Goal: Task Accomplishment & Management: Use online tool/utility

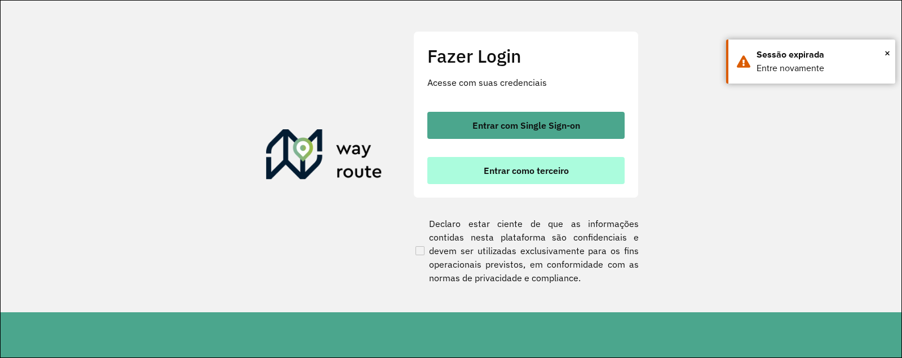
click at [501, 173] on span "Entrar como terceiro" at bounding box center [526, 170] width 85 height 9
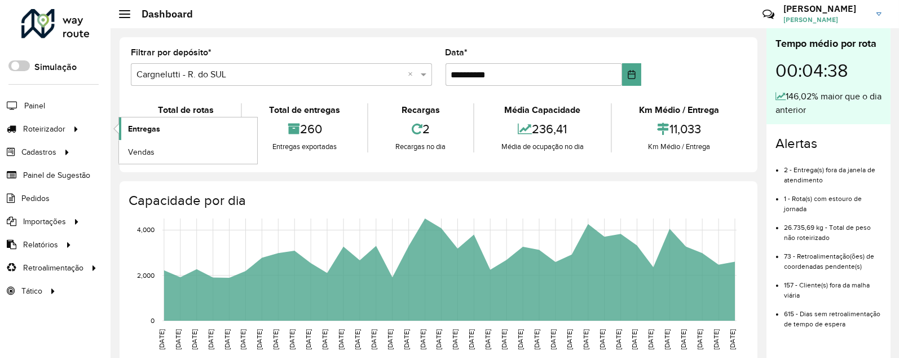
click at [158, 122] on link "Entregas" at bounding box center [188, 128] width 138 height 23
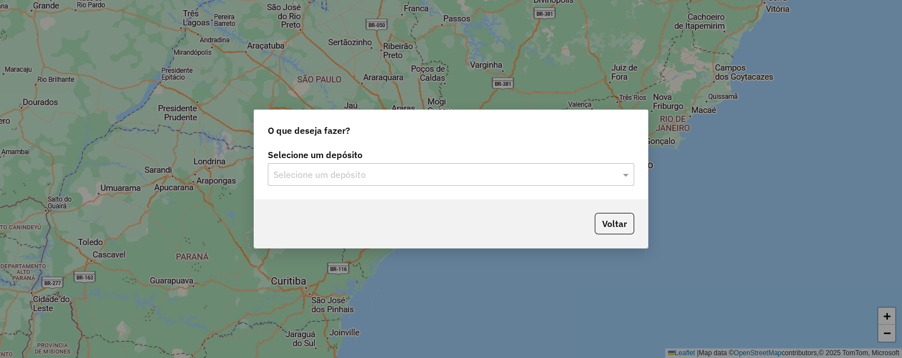
click at [323, 175] on input "text" at bounding box center [440, 175] width 333 height 14
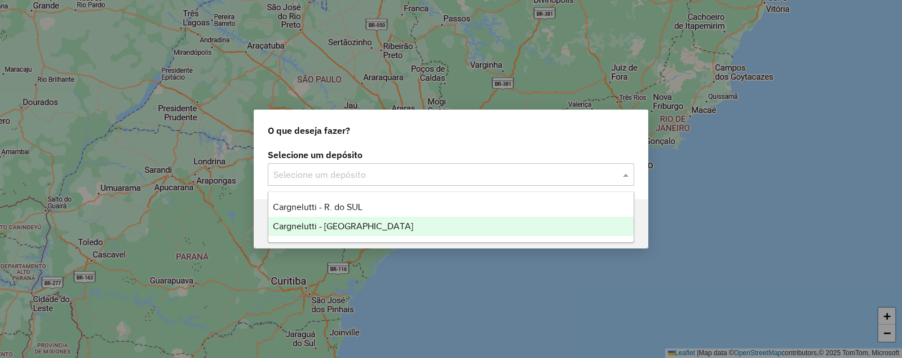
click at [326, 232] on div "Cargnelutti - [GEOGRAPHIC_DATA]" at bounding box center [451, 226] width 366 height 19
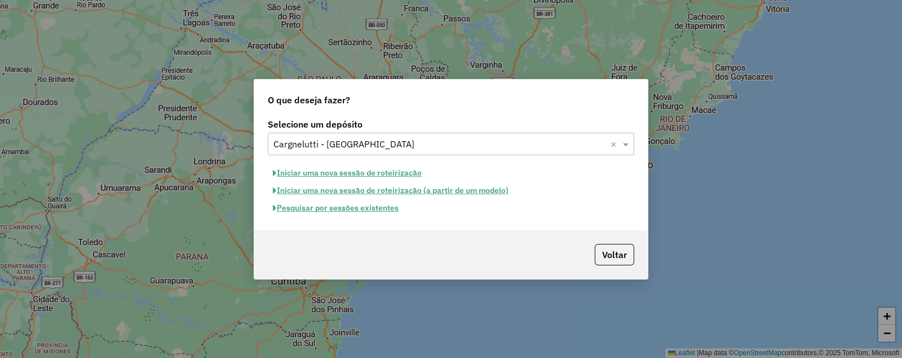
click at [316, 170] on button "Iniciar uma nova sessão de roteirização" at bounding box center [347, 172] width 159 height 17
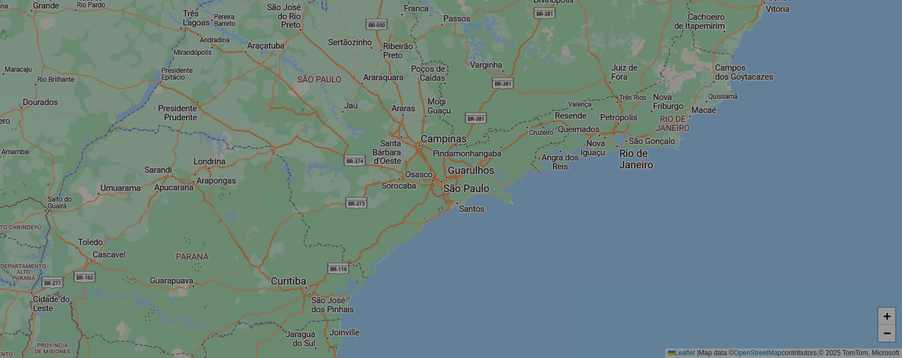
select select "*"
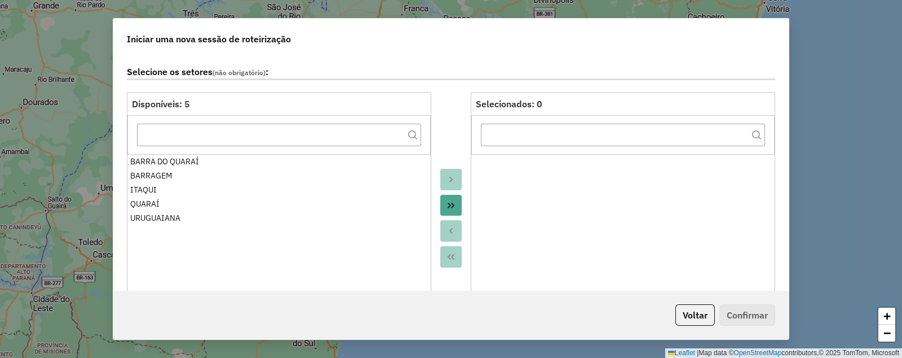
scroll to position [70, 0]
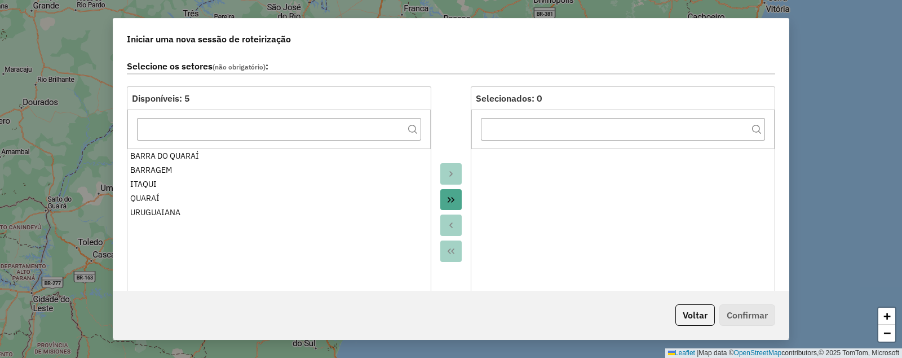
click at [450, 201] on icon "Move All to Target" at bounding box center [451, 199] width 9 height 9
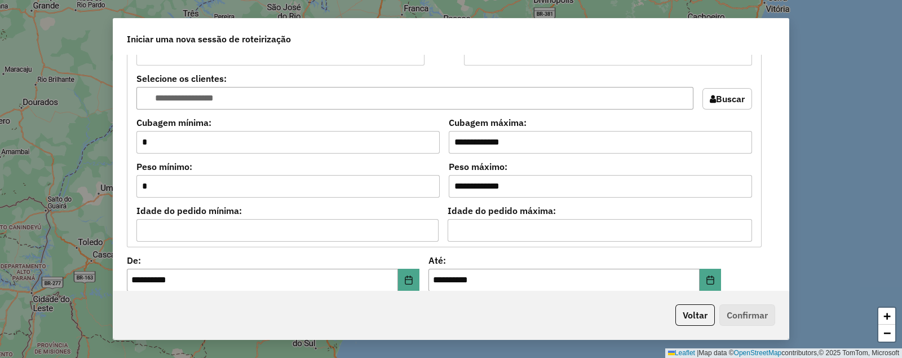
scroll to position [1057, 0]
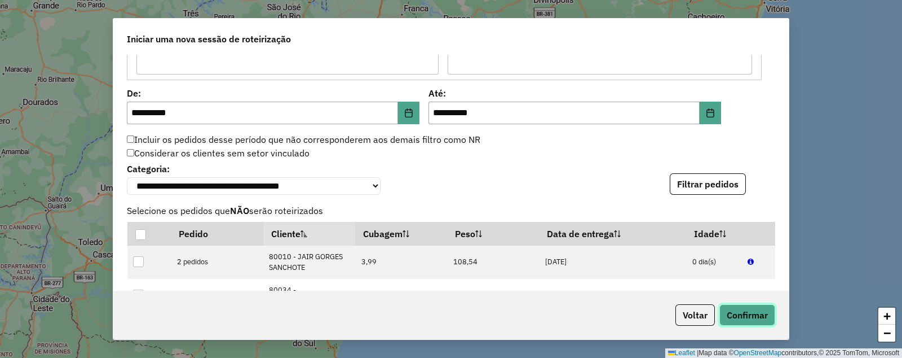
click at [740, 309] on button "Confirmar" at bounding box center [748, 314] width 56 height 21
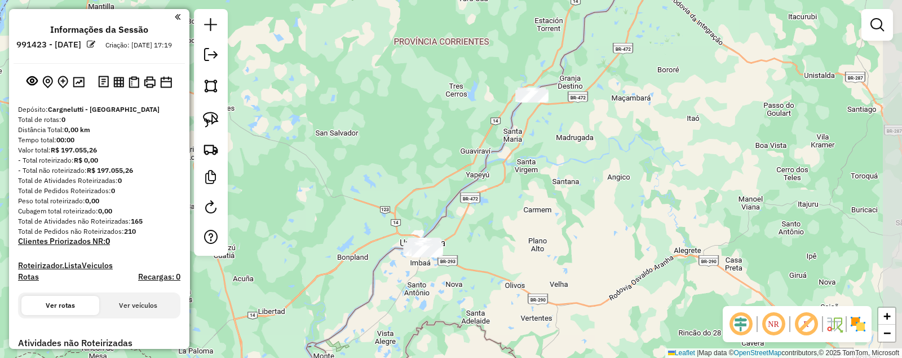
drag, startPoint x: 642, startPoint y: 145, endPoint x: 544, endPoint y: 210, distance: 118.1
click at [547, 210] on div "Janela de atendimento Grade de atendimento Capacidade Transportadoras Veículos …" at bounding box center [451, 179] width 902 height 358
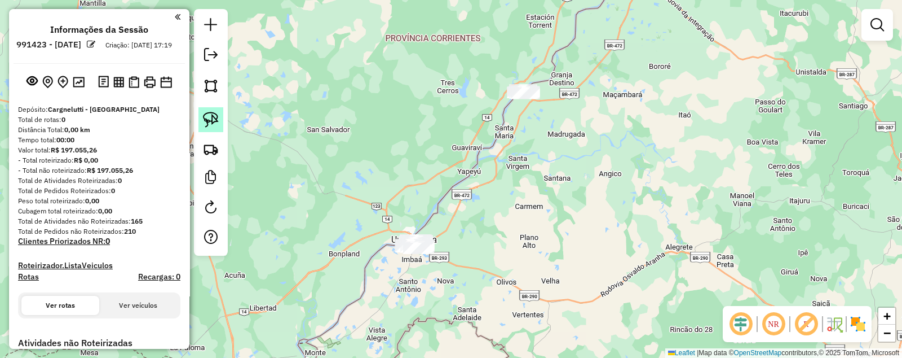
click at [214, 117] on img at bounding box center [211, 120] width 16 height 16
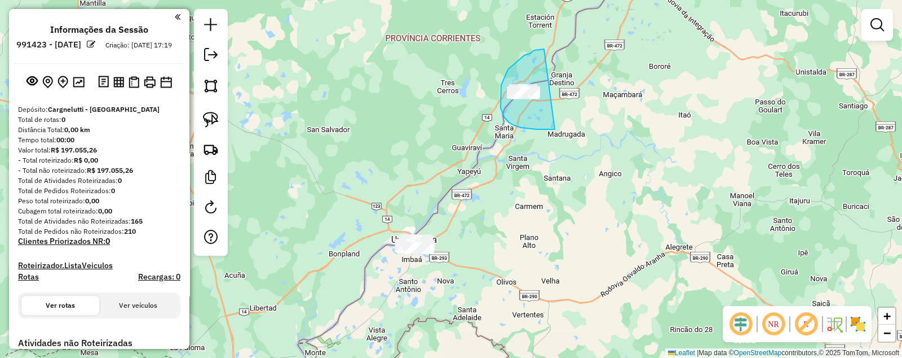
drag, startPoint x: 542, startPoint y: 49, endPoint x: 560, endPoint y: 126, distance: 79.2
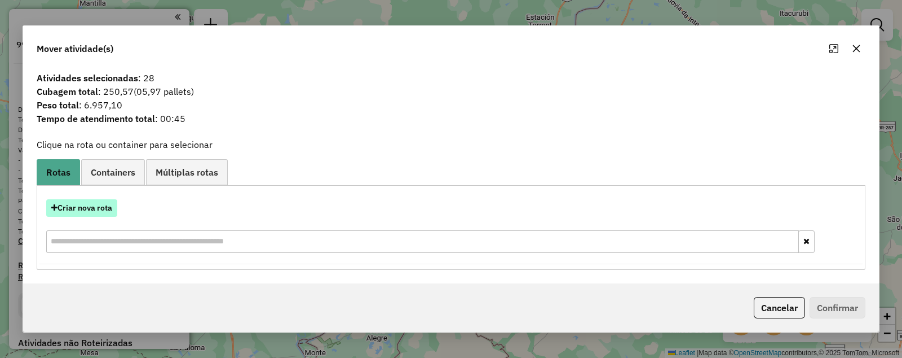
click at [86, 211] on button "Criar nova rota" at bounding box center [81, 207] width 71 height 17
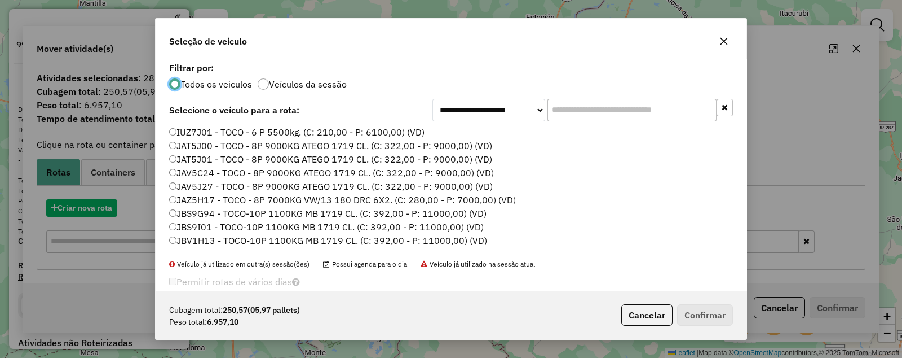
scroll to position [6, 3]
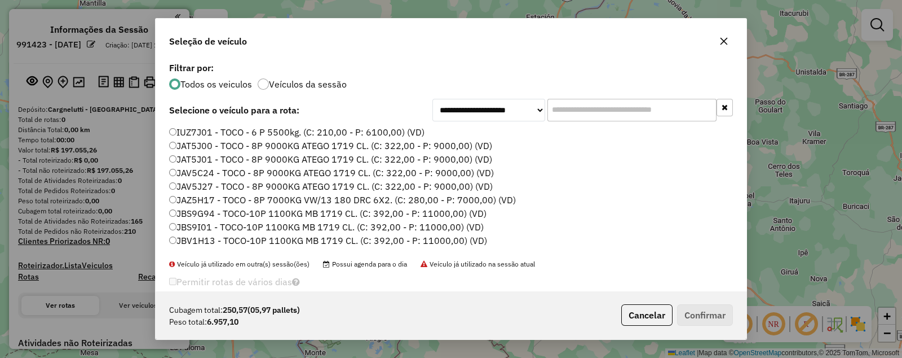
click at [206, 157] on label "JAT5J01 - TOCO - 8P 9000KG ATEGO 1719 CL. (C: 322,00 - P: 9000,00) (VD)" at bounding box center [330, 159] width 323 height 14
click at [704, 317] on button "Confirmar" at bounding box center [705, 314] width 56 height 21
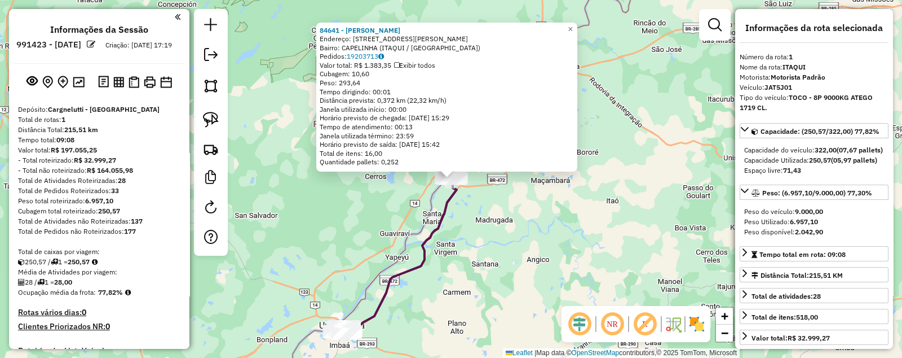
scroll to position [338, 0]
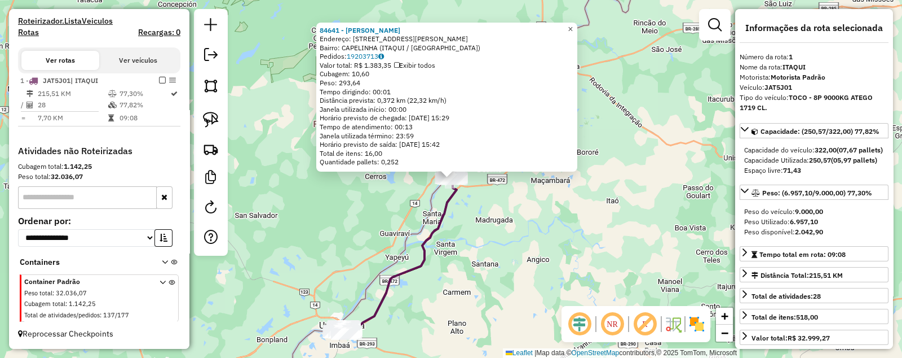
click at [573, 26] on span "×" at bounding box center [570, 29] width 5 height 10
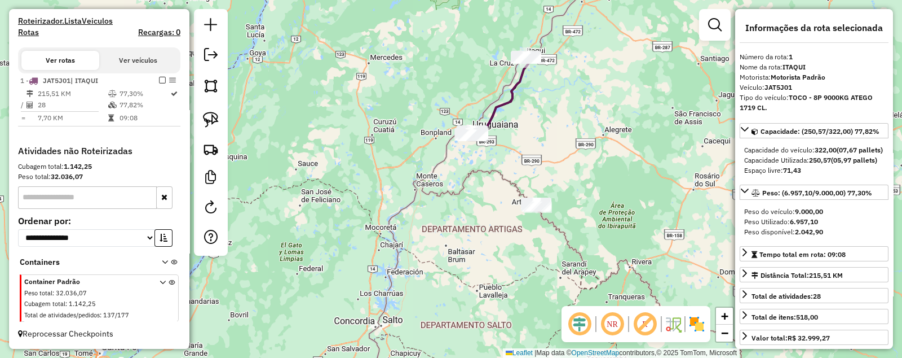
drag, startPoint x: 558, startPoint y: 199, endPoint x: 562, endPoint y: 92, distance: 106.7
click at [579, 90] on div "Janela de atendimento Grade de atendimento Capacidade Transportadoras Veículos …" at bounding box center [451, 179] width 902 height 358
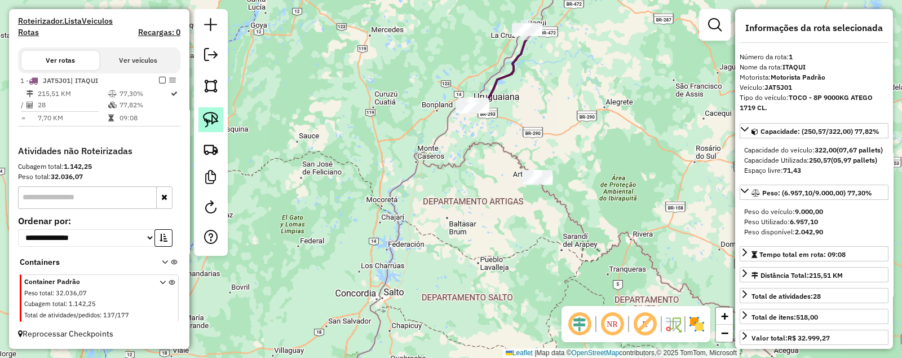
click at [208, 121] on img at bounding box center [211, 120] width 16 height 16
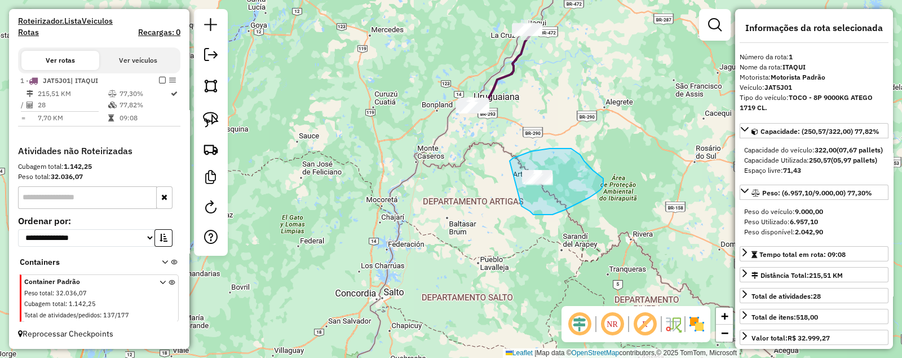
drag, startPoint x: 513, startPoint y: 158, endPoint x: 499, endPoint y: 186, distance: 31.0
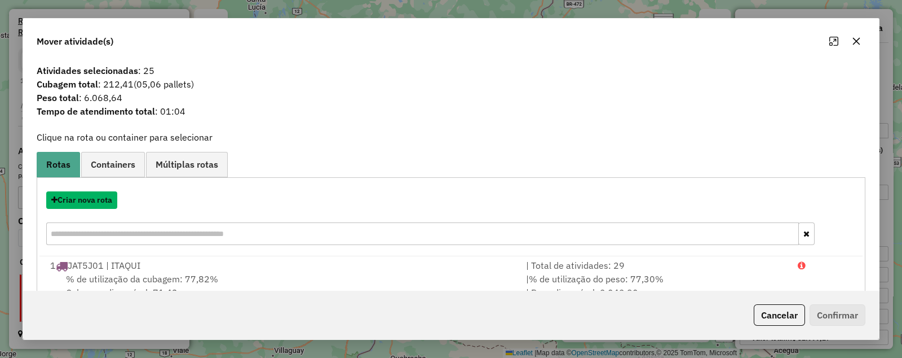
click at [76, 199] on button "Criar nova rota" at bounding box center [81, 199] width 71 height 17
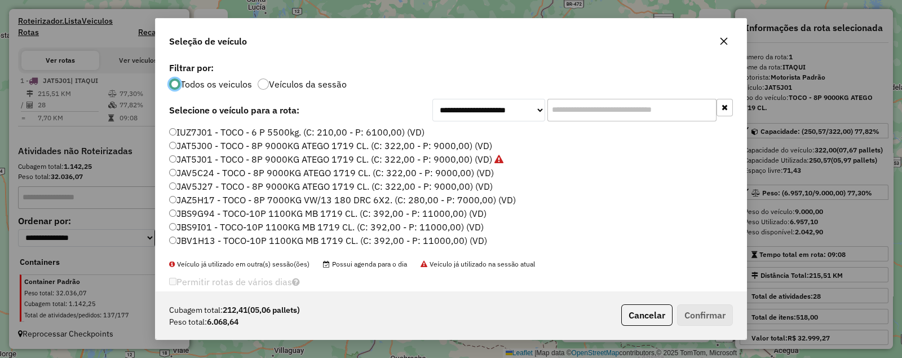
scroll to position [38, 0]
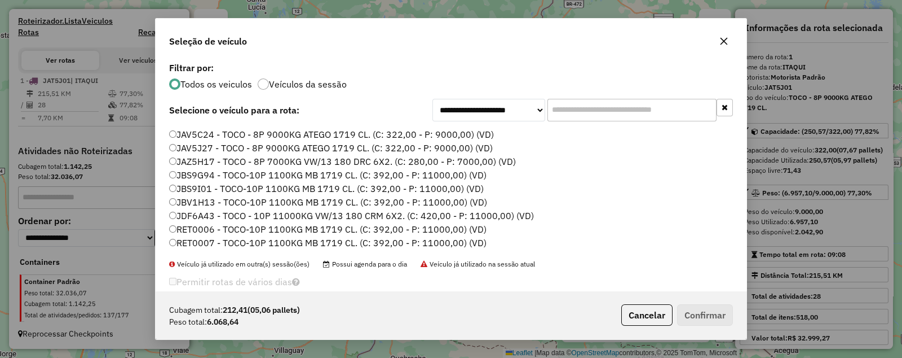
click at [183, 204] on label "JBV1H13 - TOCO-10P 1100KG MB 1719 CL. (C: 392,00 - P: 11000,00) (VD)" at bounding box center [328, 202] width 318 height 14
click at [702, 316] on button "Confirmar" at bounding box center [705, 314] width 56 height 21
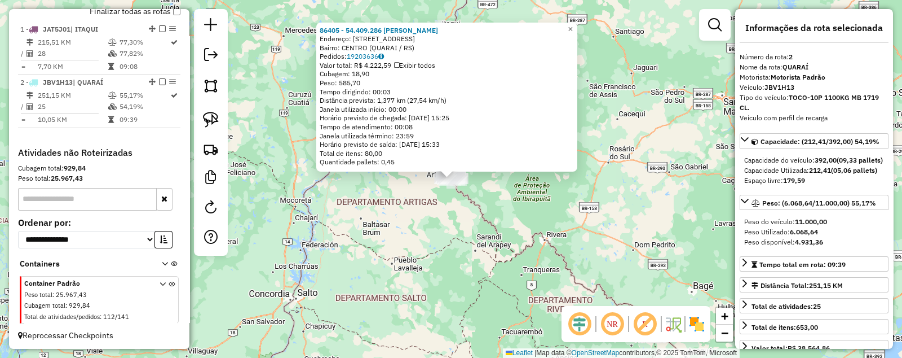
scroll to position [413, 0]
click at [573, 25] on span "×" at bounding box center [570, 29] width 5 height 10
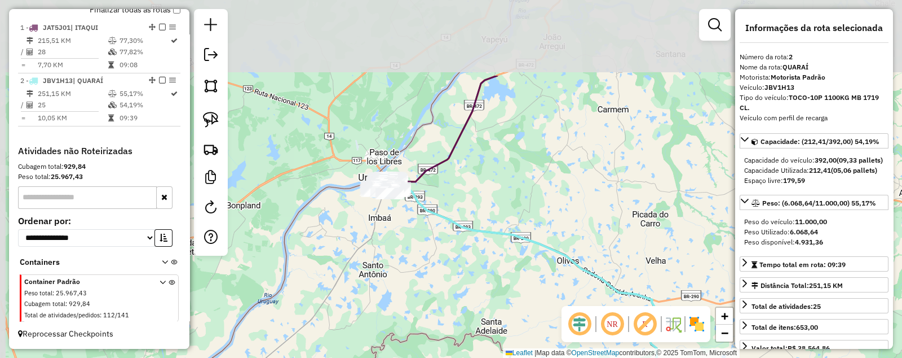
drag, startPoint x: 355, startPoint y: 103, endPoint x: 365, endPoint y: 216, distance: 113.8
click at [364, 215] on div "Janela de atendimento Grade de atendimento Capacidade Transportadoras Veículos …" at bounding box center [451, 179] width 902 height 358
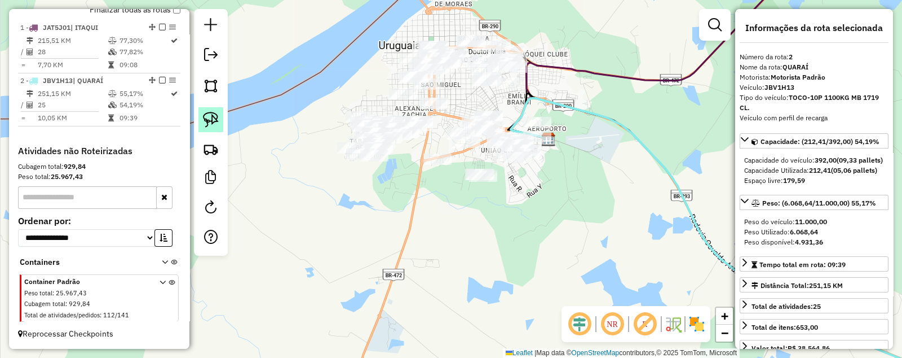
click at [212, 117] on img at bounding box center [211, 120] width 16 height 16
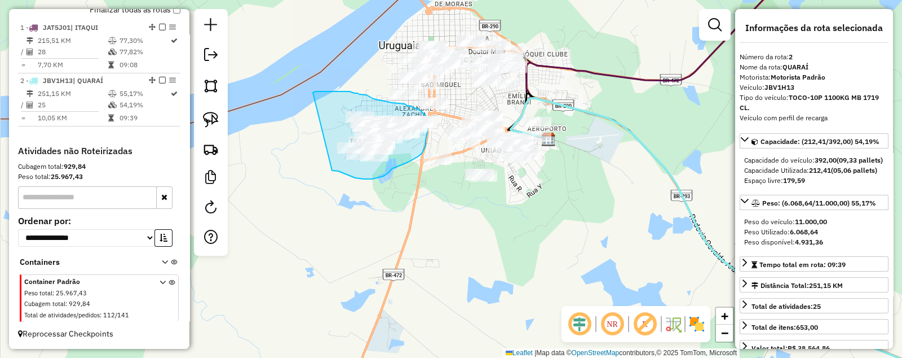
drag, startPoint x: 313, startPoint y: 93, endPoint x: 332, endPoint y: 170, distance: 80.0
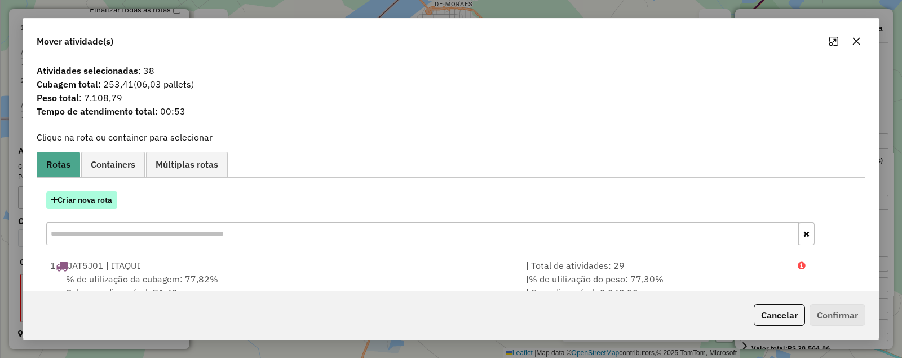
click at [69, 200] on button "Criar nova rota" at bounding box center [81, 199] width 71 height 17
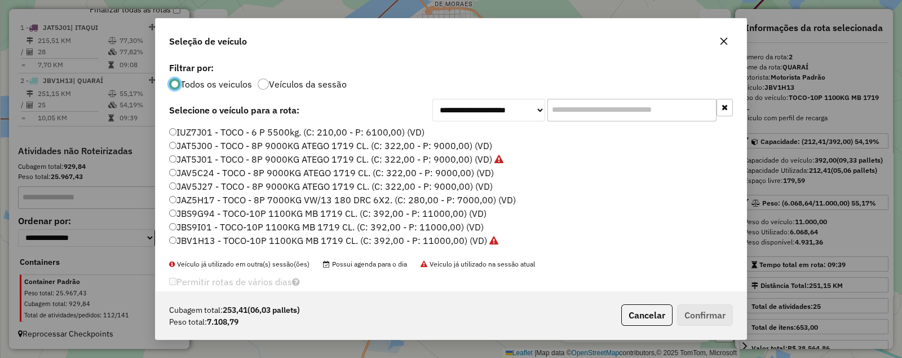
scroll to position [6, 3]
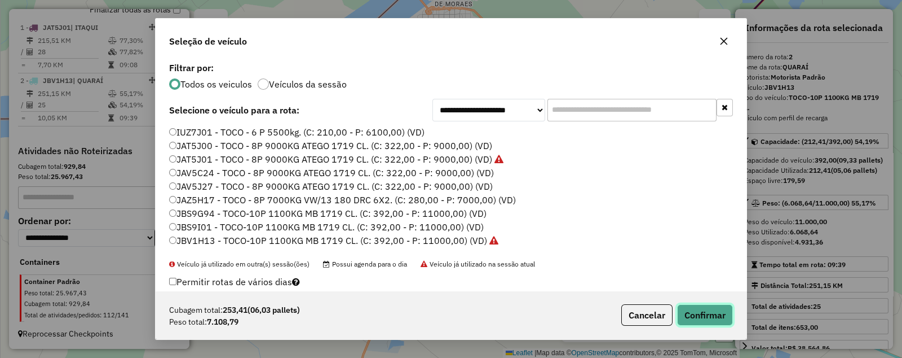
click at [705, 312] on button "Confirmar" at bounding box center [705, 314] width 56 height 21
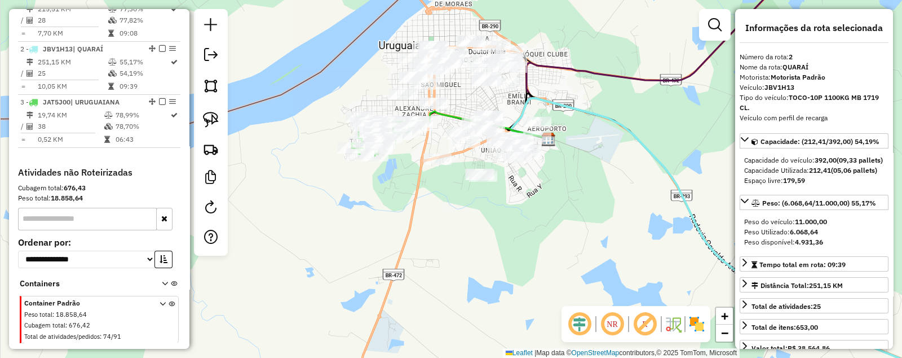
scroll to position [466, 0]
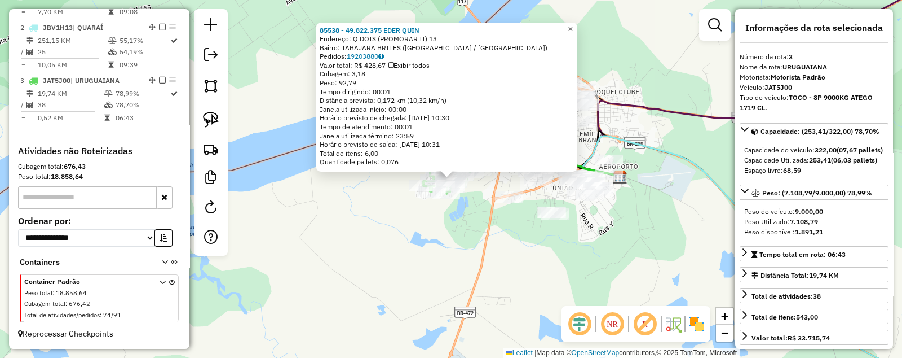
click at [573, 24] on span "×" at bounding box center [570, 29] width 5 height 10
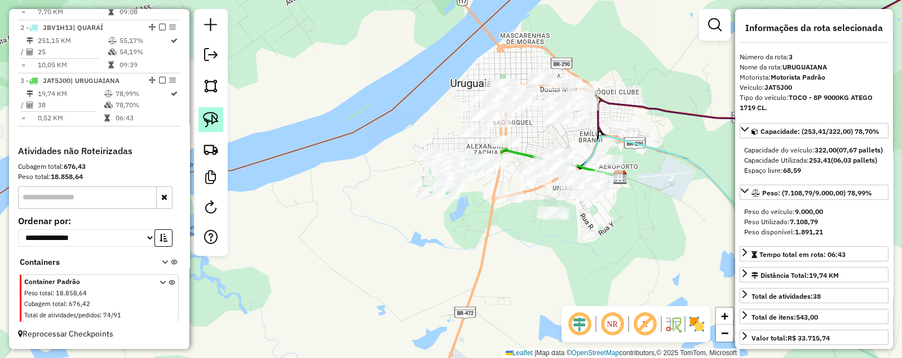
click at [209, 121] on img at bounding box center [211, 120] width 16 height 16
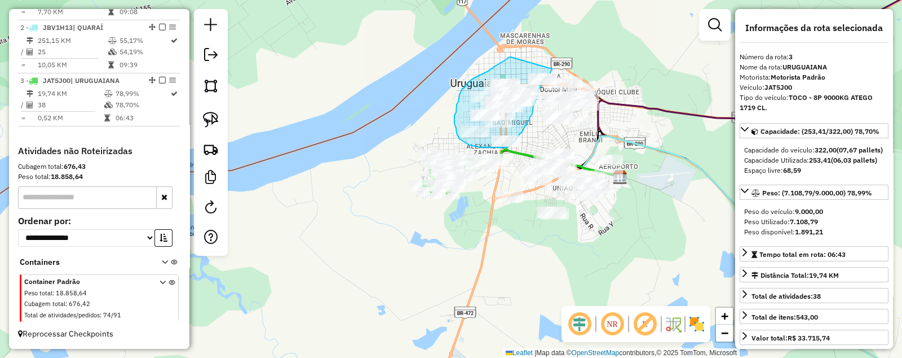
drag, startPoint x: 508, startPoint y: 58, endPoint x: 552, endPoint y: 69, distance: 45.4
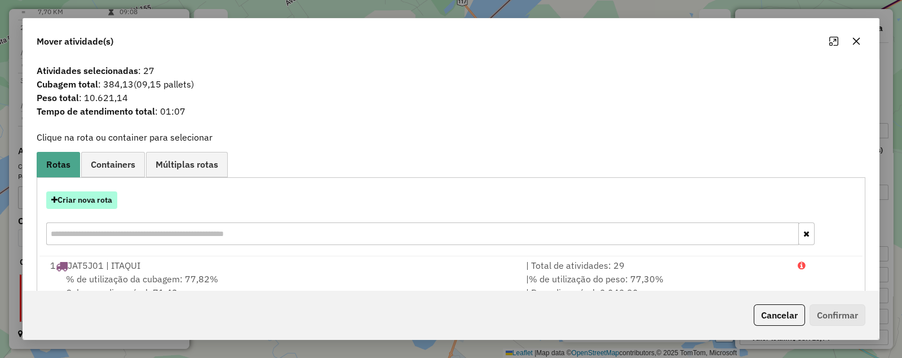
click at [79, 196] on button "Criar nova rota" at bounding box center [81, 199] width 71 height 17
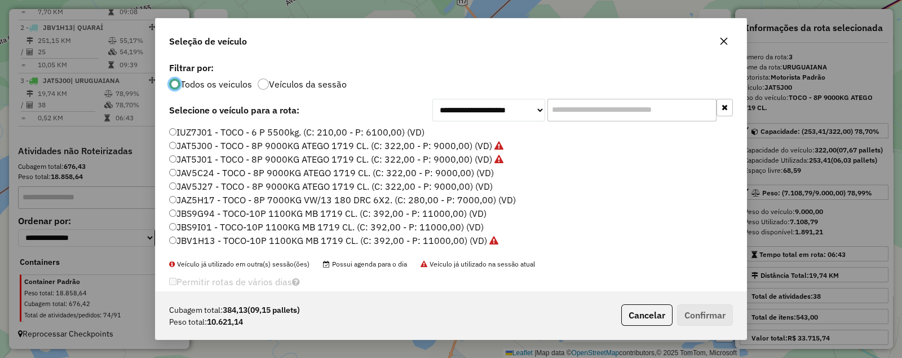
scroll to position [6, 3]
click at [199, 174] on label "JAV5C24 - TOCO - 8P 9000KG ATEGO 1719 CL. (C: 322,00 - P: 9000,00) (VD)" at bounding box center [331, 173] width 325 height 14
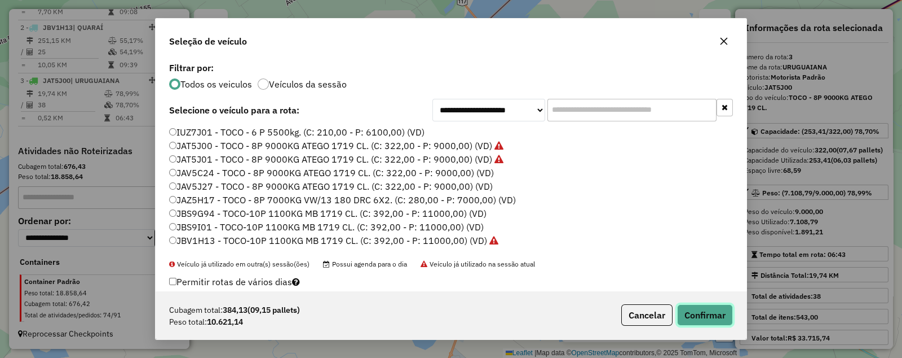
click at [708, 313] on button "Confirmar" at bounding box center [705, 314] width 56 height 21
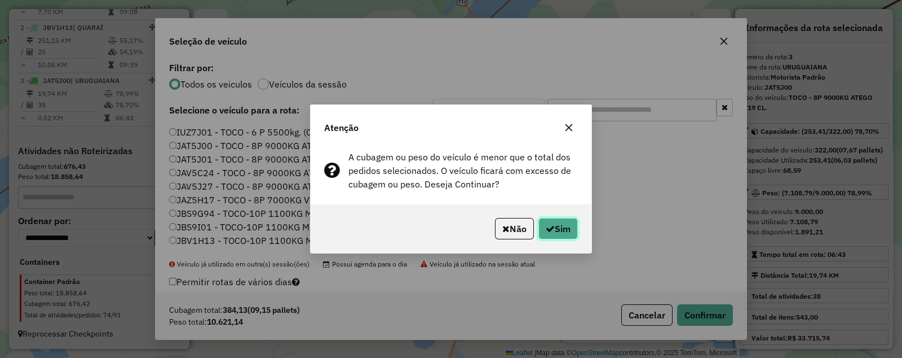
click at [548, 224] on icon "button" at bounding box center [550, 228] width 9 height 9
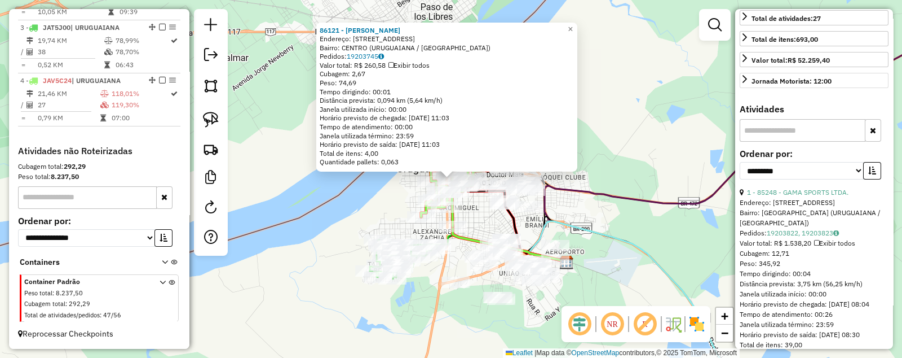
scroll to position [281, 0]
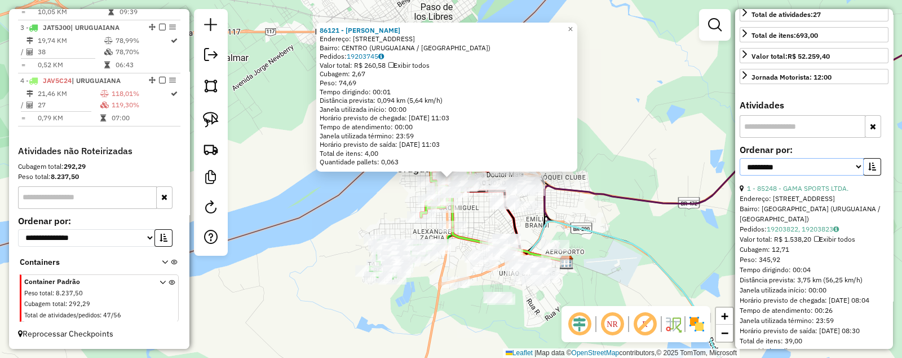
click at [801, 175] on select "**********" at bounding box center [802, 166] width 124 height 17
select select "*********"
click at [740, 175] on select "**********" at bounding box center [802, 166] width 124 height 17
click at [873, 170] on icon "button" at bounding box center [873, 166] width 8 height 8
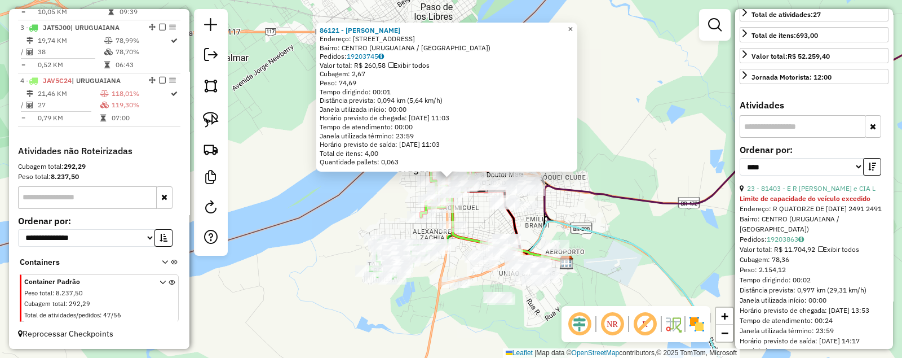
click at [573, 25] on span "×" at bounding box center [570, 29] width 5 height 10
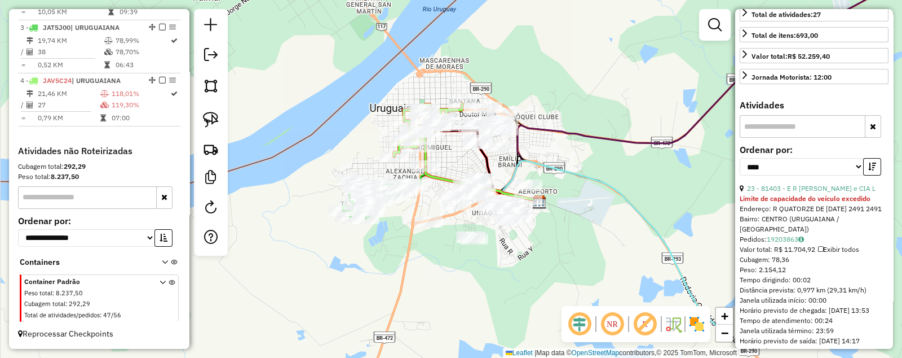
drag, startPoint x: 625, startPoint y: 164, endPoint x: 589, endPoint y: 99, distance: 74.0
click at [595, 97] on div "Janela de atendimento Grade de atendimento Capacidade Transportadoras Veículos …" at bounding box center [451, 179] width 902 height 358
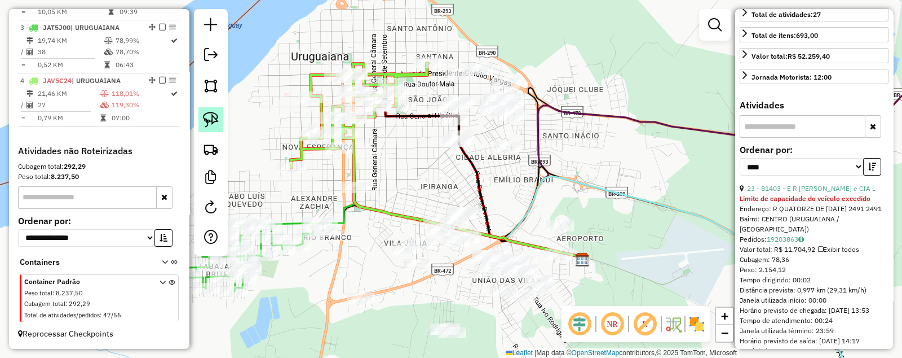
click at [210, 114] on img at bounding box center [211, 120] width 16 height 16
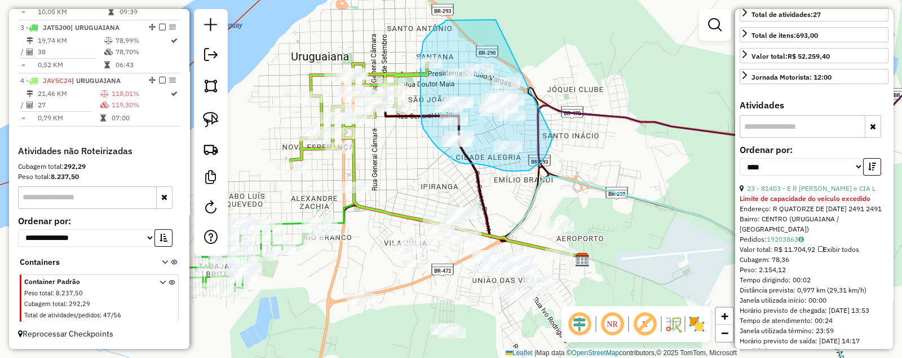
drag, startPoint x: 471, startPoint y: 20, endPoint x: 553, endPoint y: 136, distance: 142.6
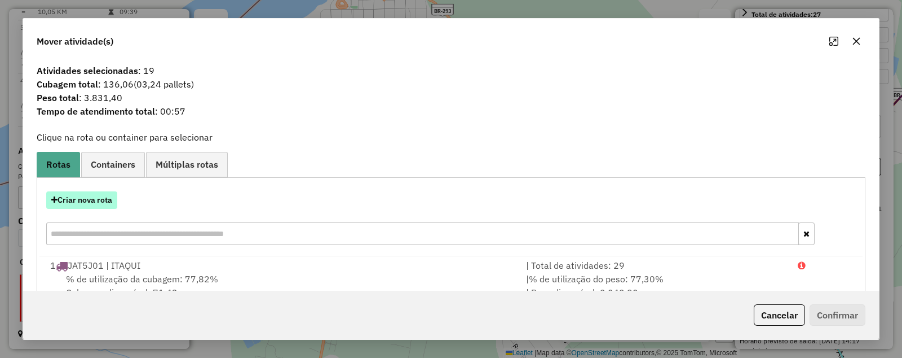
click at [77, 196] on button "Criar nova rota" at bounding box center [81, 199] width 71 height 17
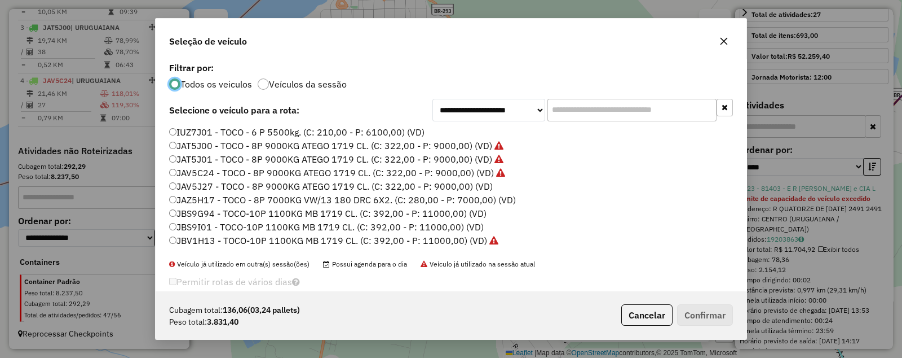
scroll to position [6, 3]
click at [182, 212] on label "JBS9G94 - TOCO-10P 1100KG MB 1719 CL. (C: 392,00 - P: 11000,00) (VD)" at bounding box center [328, 213] width 318 height 14
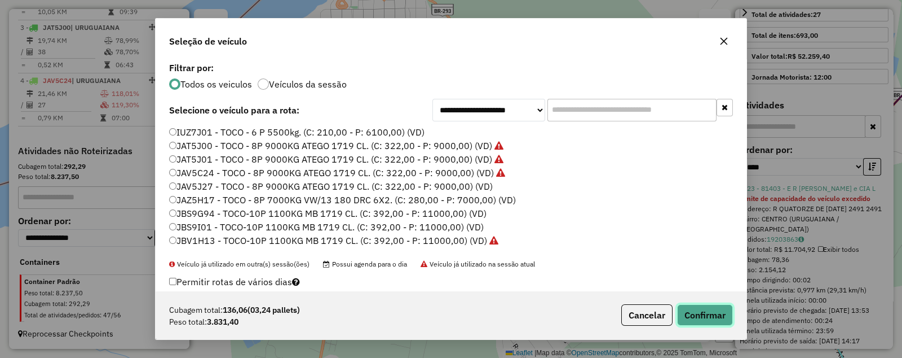
click at [697, 311] on button "Confirmar" at bounding box center [705, 314] width 56 height 21
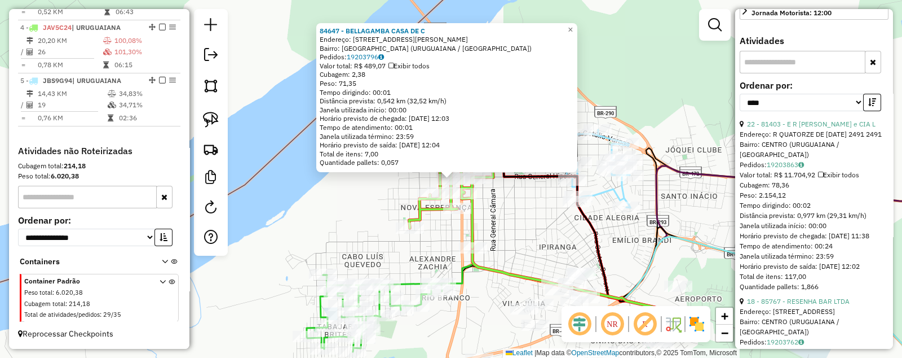
scroll to position [353, 0]
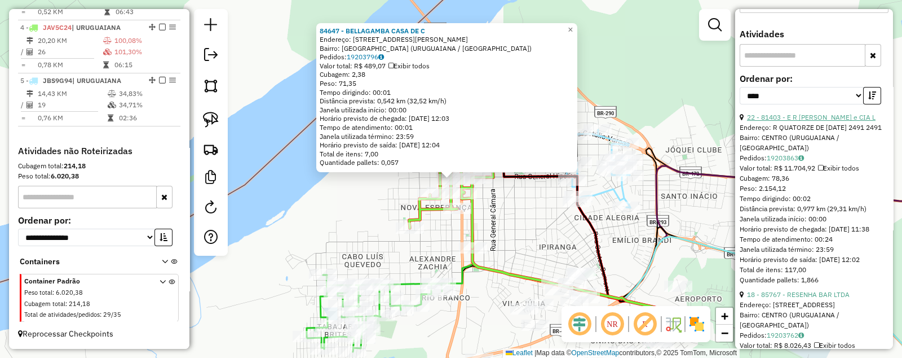
click at [802, 121] on link "22 - 81403 - E R [PERSON_NAME] e CIA L" at bounding box center [811, 117] width 129 height 8
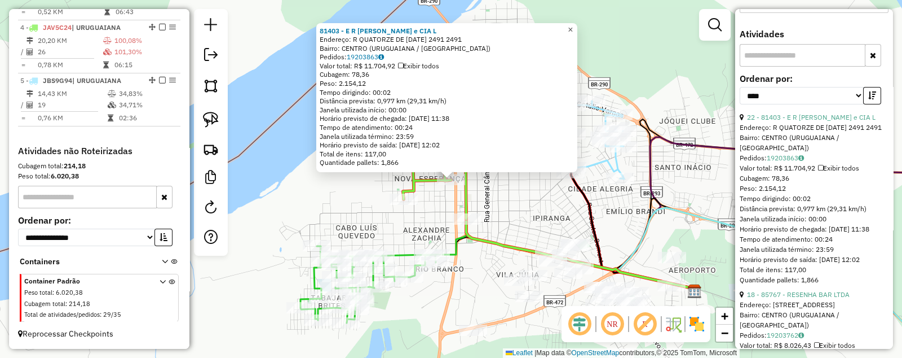
click at [573, 25] on span "×" at bounding box center [570, 29] width 5 height 10
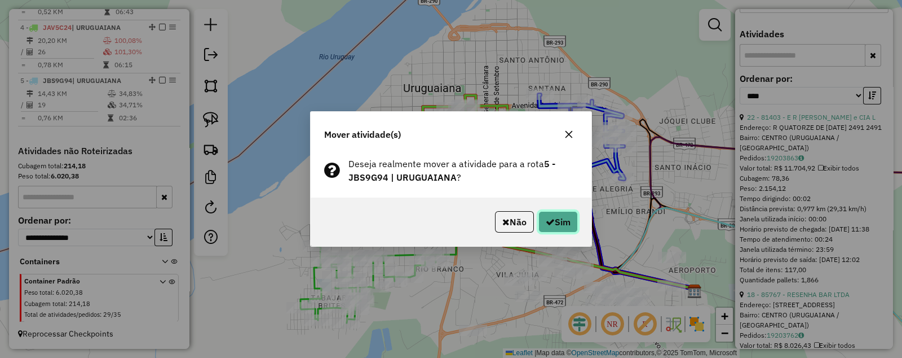
click at [560, 218] on button "Sim" at bounding box center [558, 221] width 39 height 21
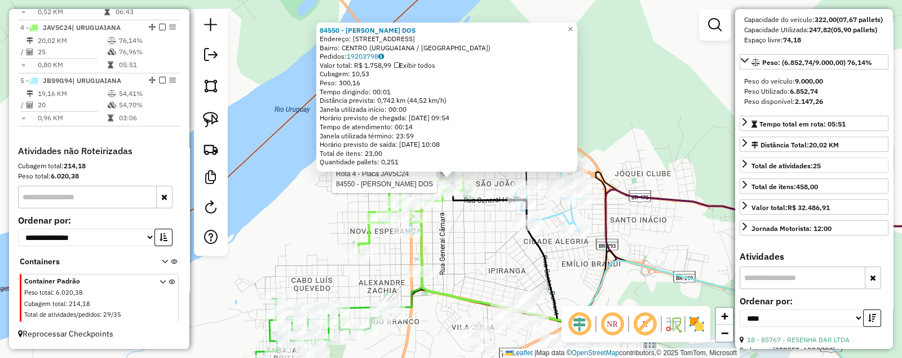
scroll to position [60, 0]
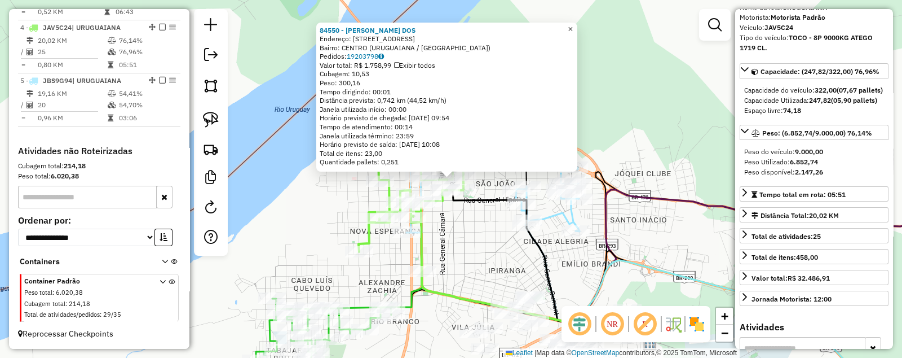
click at [573, 24] on span "×" at bounding box center [570, 29] width 5 height 10
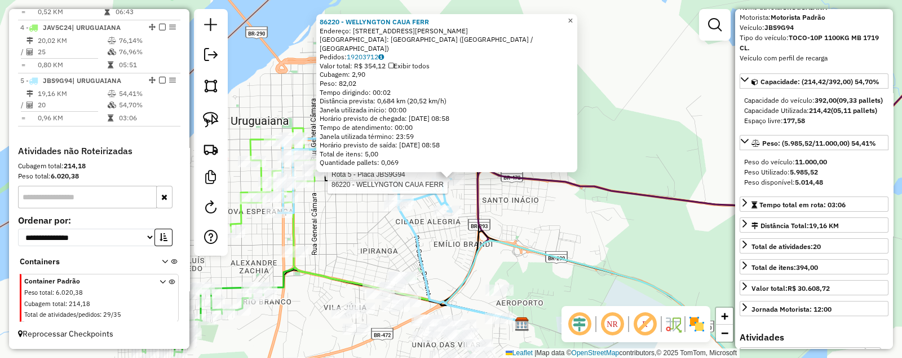
click at [573, 25] on span "×" at bounding box center [570, 21] width 5 height 10
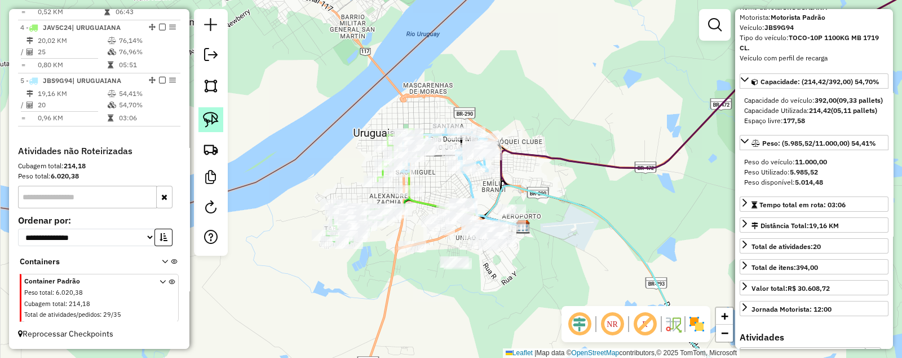
click at [208, 122] on img at bounding box center [211, 120] width 16 height 16
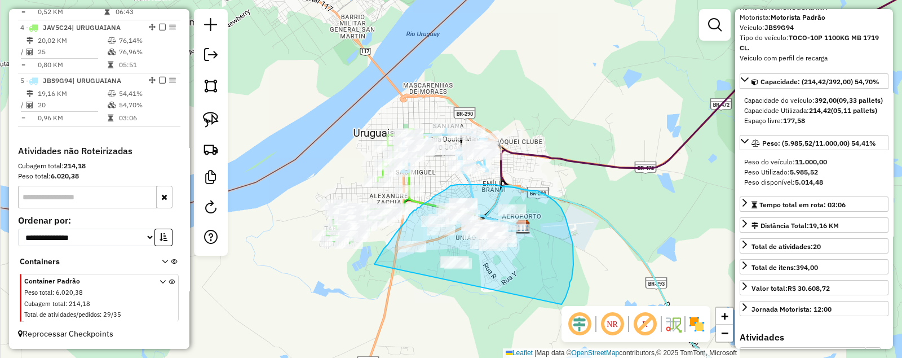
drag, startPoint x: 375, startPoint y: 265, endPoint x: 556, endPoint y: 306, distance: 186.2
click at [556, 306] on div "Janela de atendimento Grade de atendimento Capacidade Transportadoras Veículos …" at bounding box center [451, 179] width 902 height 358
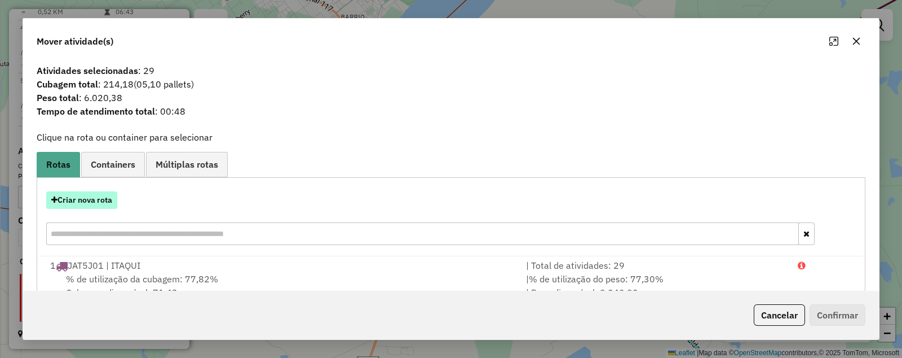
click at [90, 201] on button "Criar nova rota" at bounding box center [81, 199] width 71 height 17
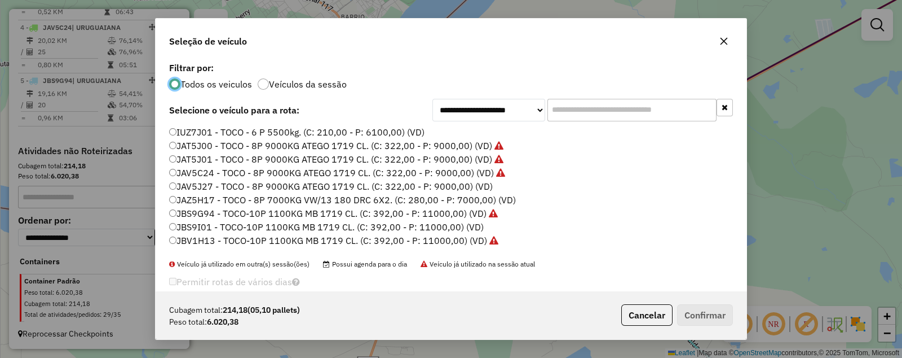
scroll to position [6, 3]
click at [181, 226] on label "JBS9I01 - TOCO-10P 1100KG MB 1719 CL. (C: 392,00 - P: 11000,00) (VD)" at bounding box center [326, 227] width 315 height 14
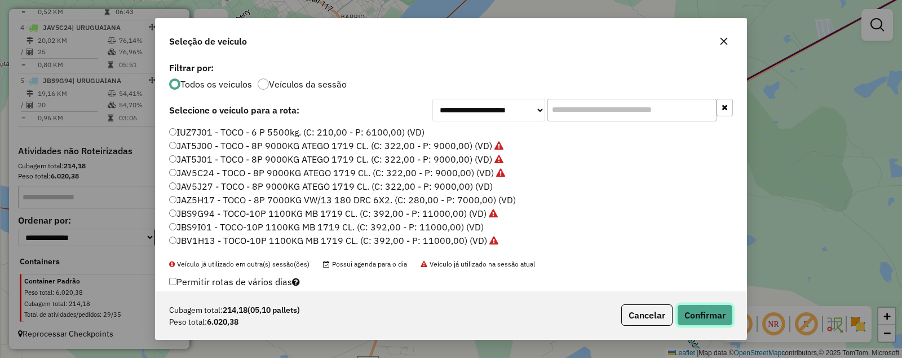
click at [712, 311] on button "Confirmar" at bounding box center [705, 314] width 56 height 21
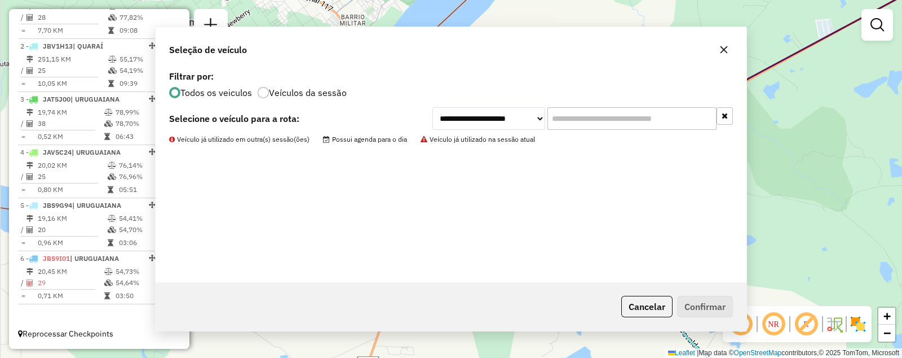
scroll to position [462, 0]
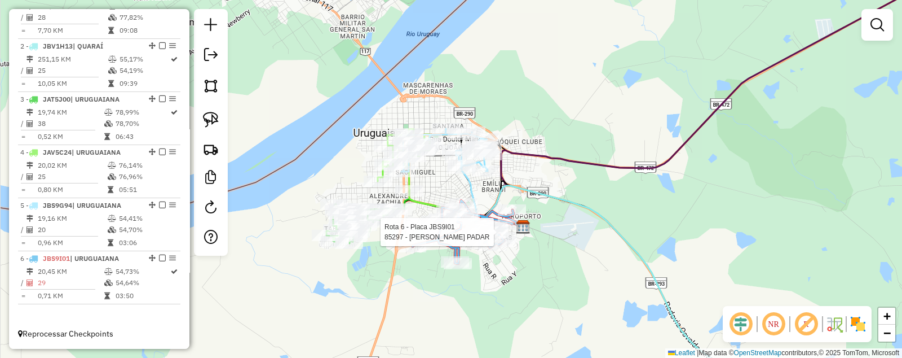
select select "*********"
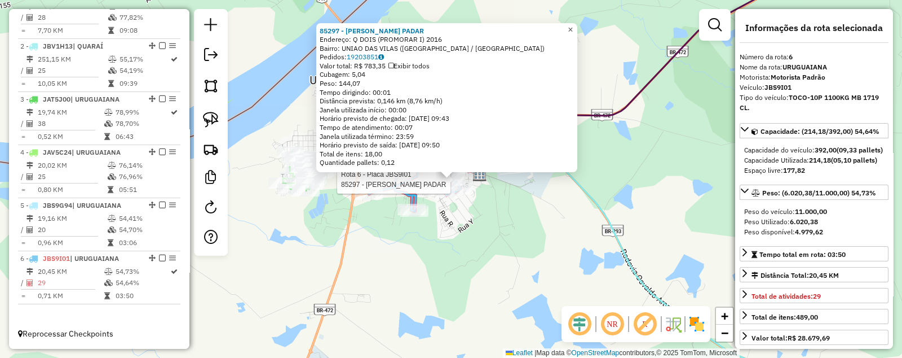
click at [573, 25] on span "×" at bounding box center [570, 29] width 5 height 10
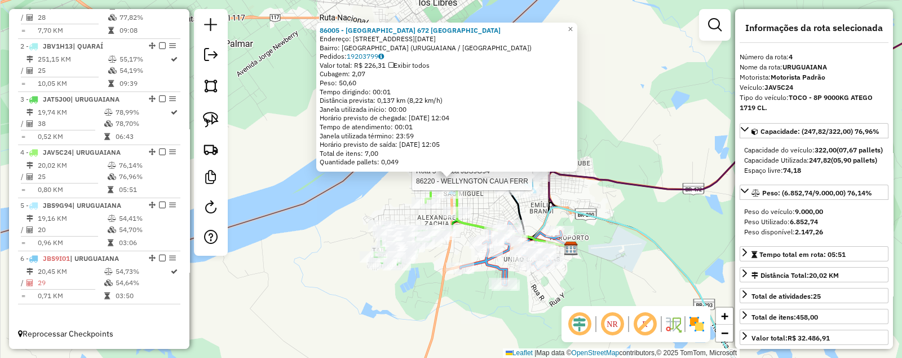
click at [527, 182] on div at bounding box center [536, 175] width 28 height 11
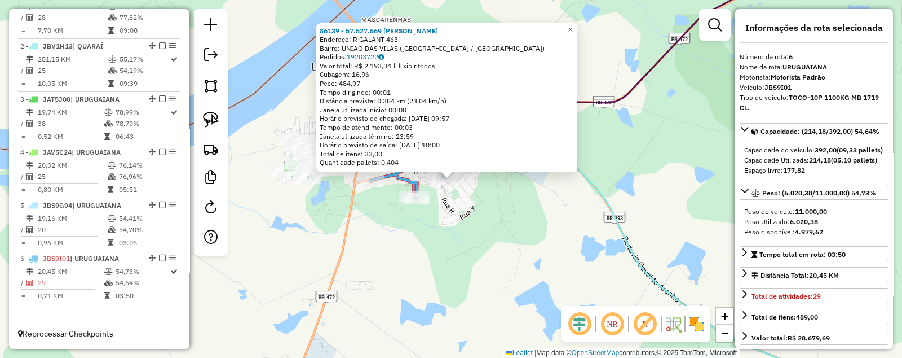
click at [573, 25] on span "×" at bounding box center [570, 29] width 5 height 10
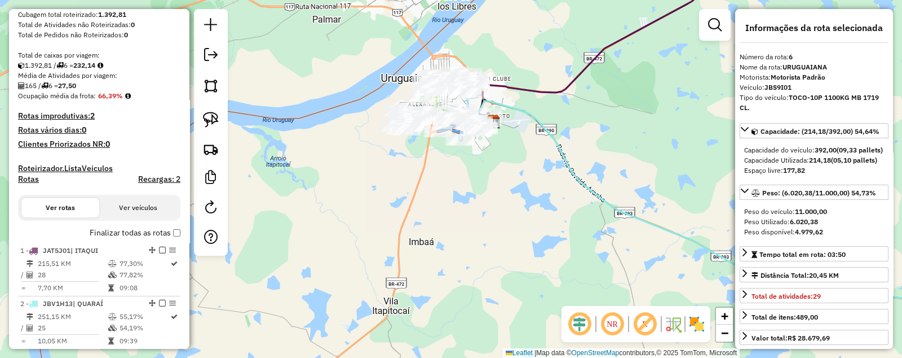
scroll to position [39, 0]
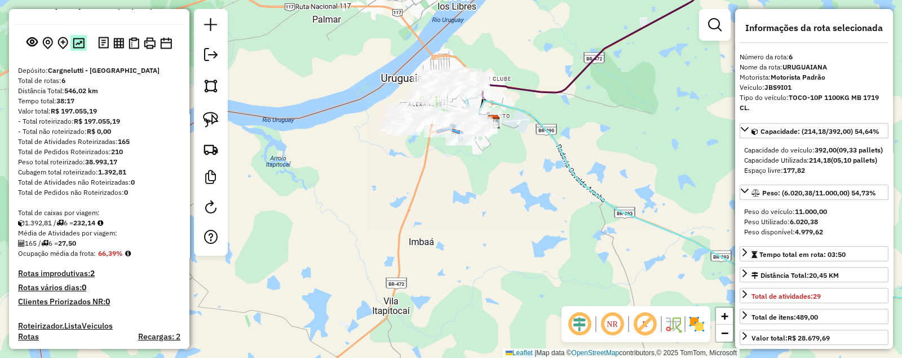
click at [78, 49] on img at bounding box center [79, 43] width 12 height 11
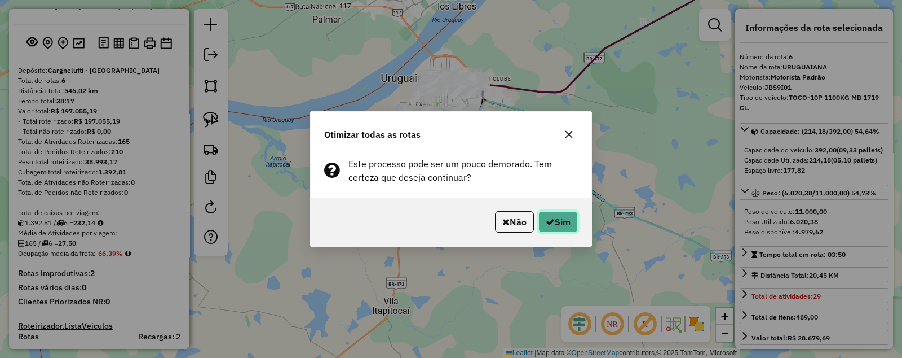
click at [568, 221] on button "Sim" at bounding box center [558, 221] width 39 height 21
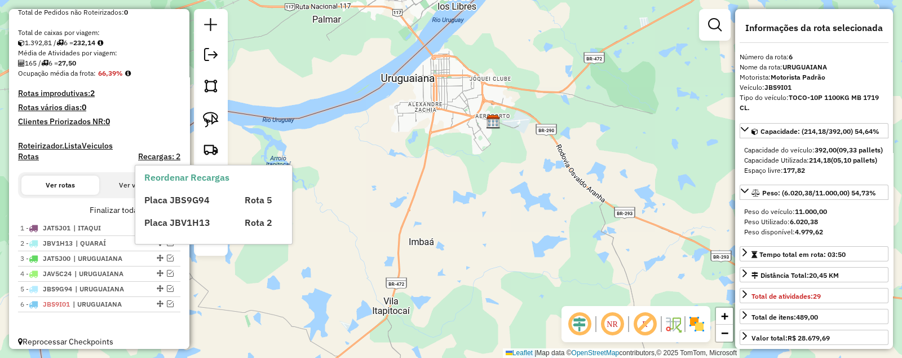
scroll to position [235, 0]
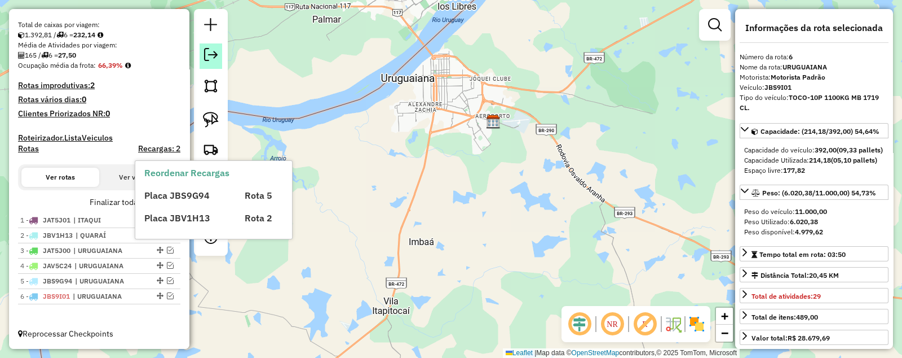
click at [214, 58] on em at bounding box center [211, 55] width 14 height 14
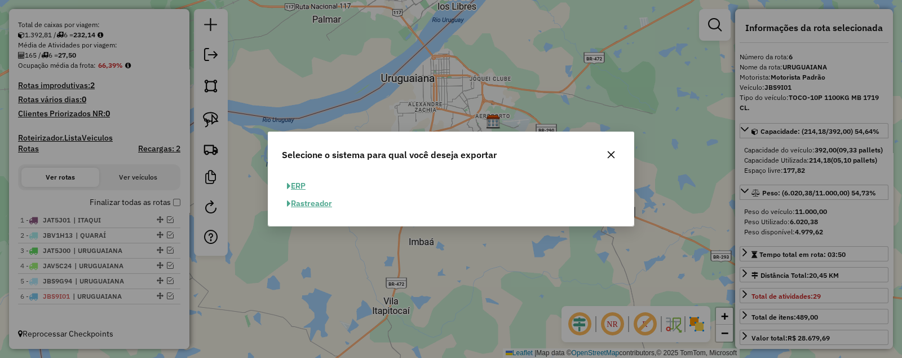
click at [300, 182] on button "ERP" at bounding box center [296, 185] width 29 height 17
select select "**"
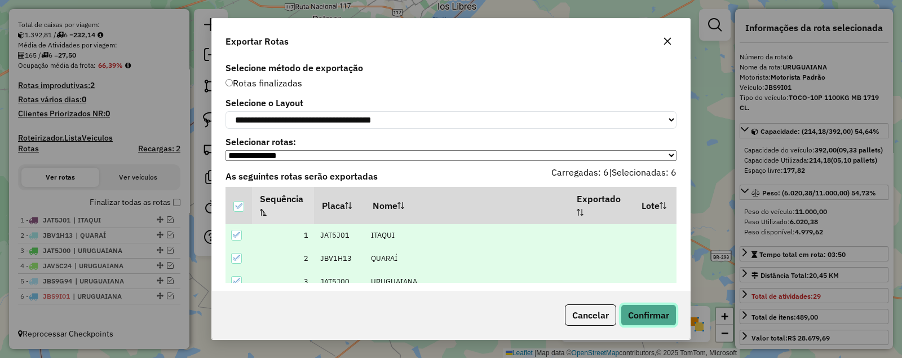
click at [641, 314] on button "Confirmar" at bounding box center [649, 314] width 56 height 21
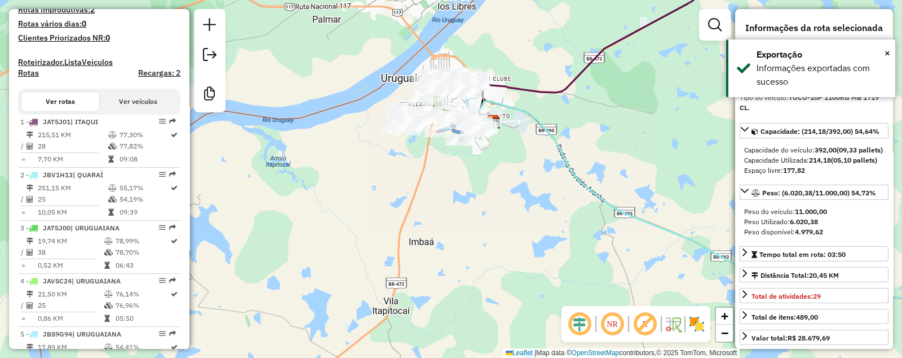
scroll to position [444, 0]
